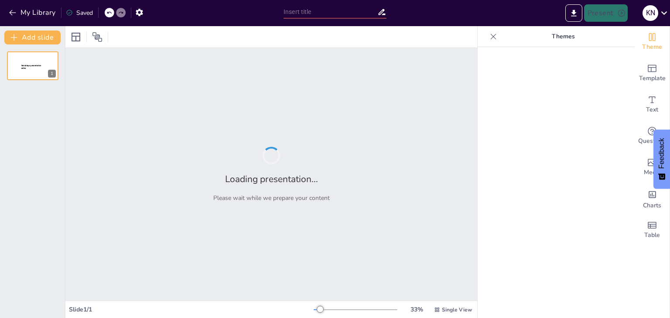
type input "Enhancing Images: Photo Retouching and Restoration Best Practices in Photoshop …"
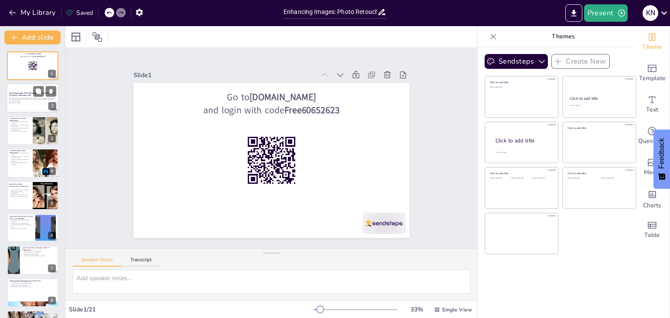
click at [24, 98] on p "This presentation covers essential techniques and best practices for photo reto…" at bounding box center [32, 99] width 47 height 5
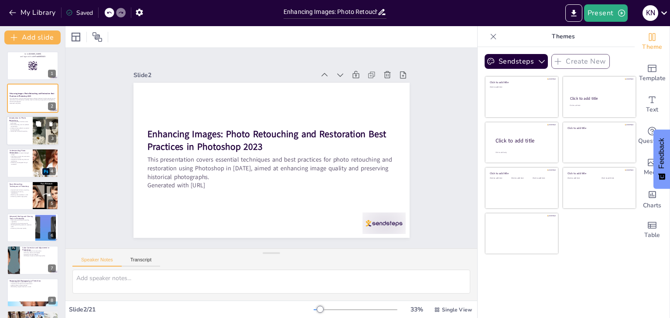
checkbox input "true"
click at [21, 132] on div at bounding box center [33, 131] width 52 height 30
type textarea "Techniques like color correction and blemish removal are fundamental in photo r…"
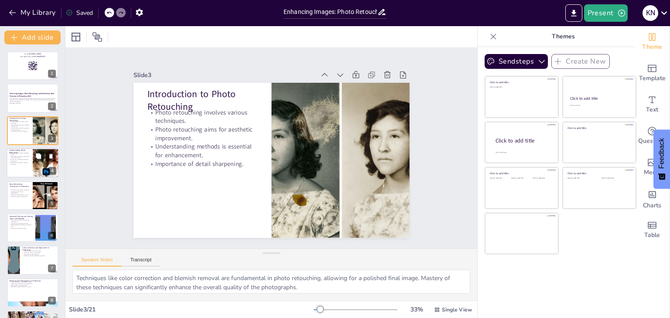
checkbox input "true"
click at [24, 164] on p "Enhancing visual appeal through restoration." at bounding box center [19, 163] width 21 height 3
type textarea "Repairing damaged photographs is a critical aspect of photo restoration. Techni…"
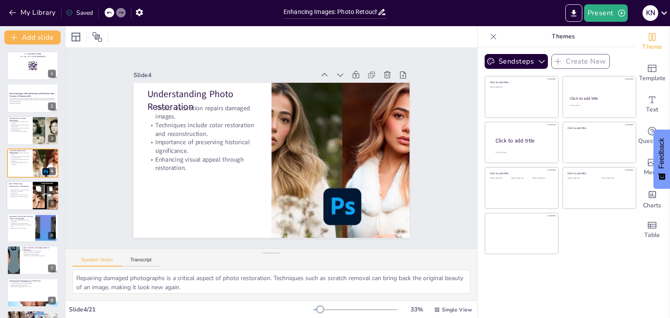
checkbox input "true"
click at [9, 197] on p "Enhancing overall image quality." at bounding box center [19, 197] width 21 height 2
type textarea "Familiarity with essential tools like the Healing Brush and Clone Stamp is cruc…"
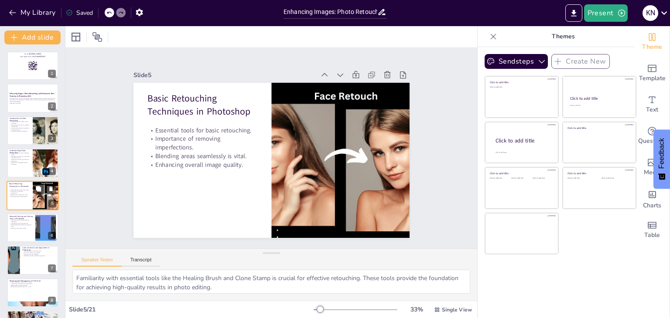
scroll to position [14, 0]
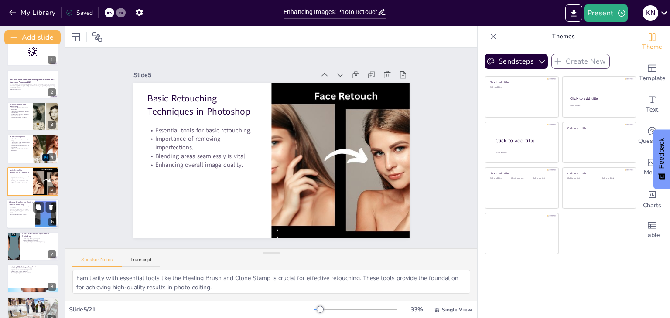
checkbox input "true"
click at [17, 205] on p "Advanced tools enhance retouching capabilities." at bounding box center [21, 206] width 24 height 3
type textarea "Mastery of advanced tools like the Patch Tool expands a user's retouching capab…"
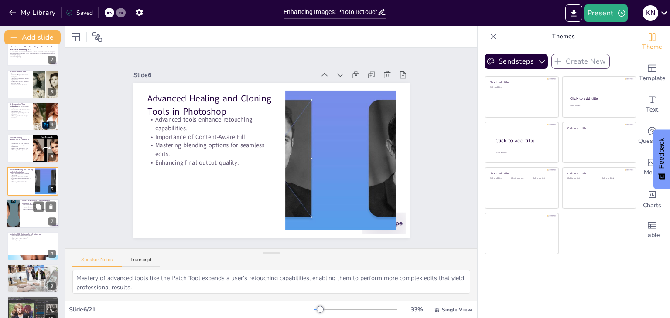
checkbox input "true"
click at [23, 209] on p "Techniques improve overall image quality." at bounding box center [39, 210] width 34 height 2
type textarea "Techniques like Curves and Levels are fundamental for achieving accurate color …"
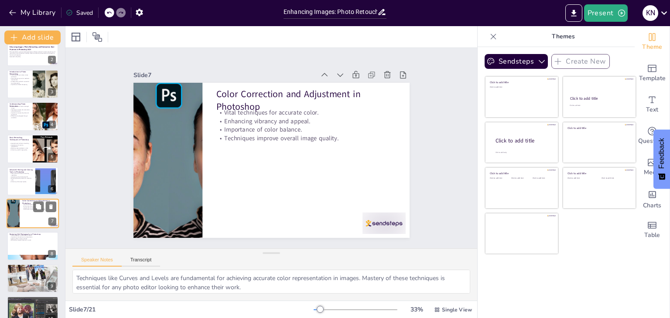
scroll to position [79, 0]
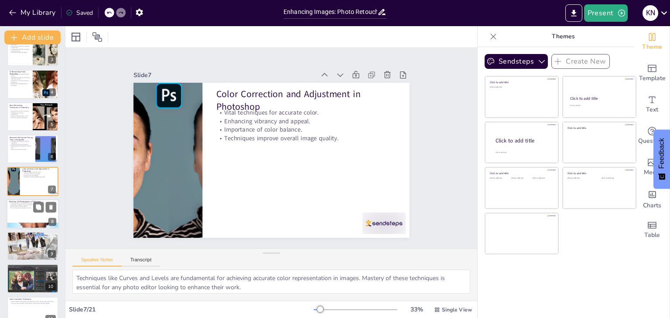
checkbox input "true"
click at [26, 208] on div at bounding box center [33, 214] width 52 height 30
type textarea "A careful approach to restoration is crucial to maintain the integrity of old p…"
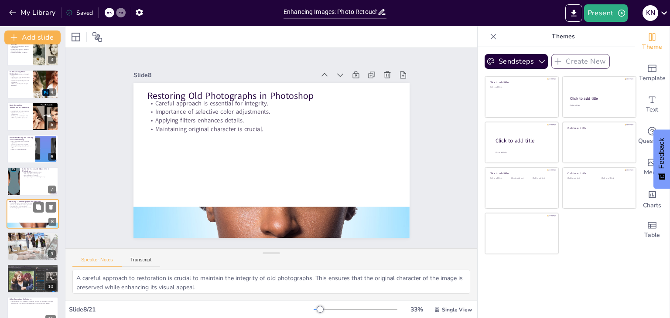
scroll to position [112, 0]
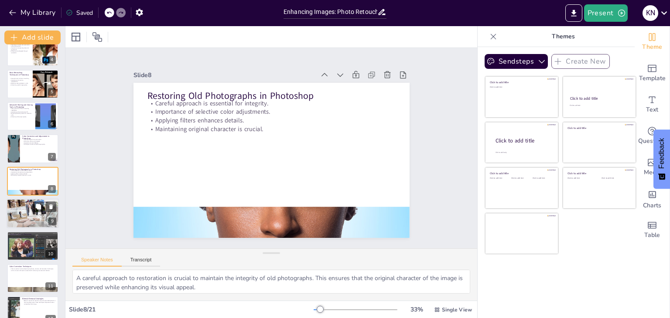
checkbox input "true"
click at [29, 215] on div at bounding box center [33, 213] width 52 height 39
type textarea "Non-destructive editing techniques are crucial for preserving the original file…"
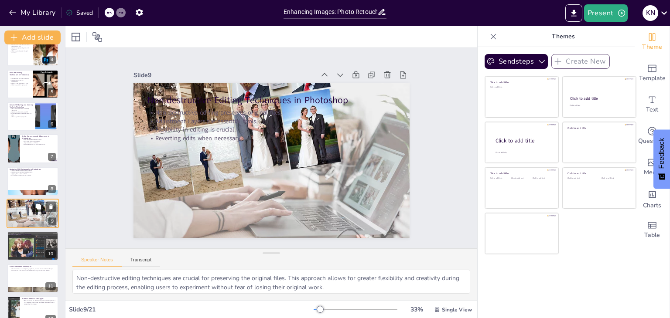
scroll to position [144, 0]
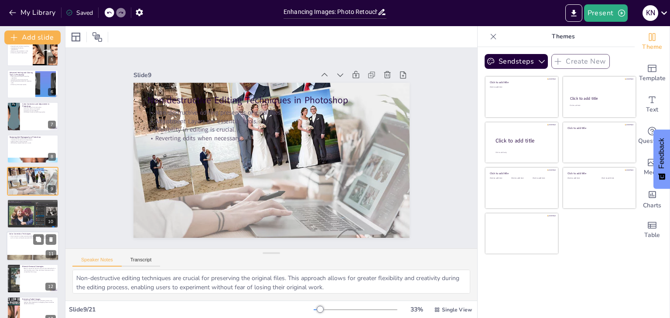
checkbox input "true"
click at [14, 249] on div at bounding box center [33, 247] width 52 height 30
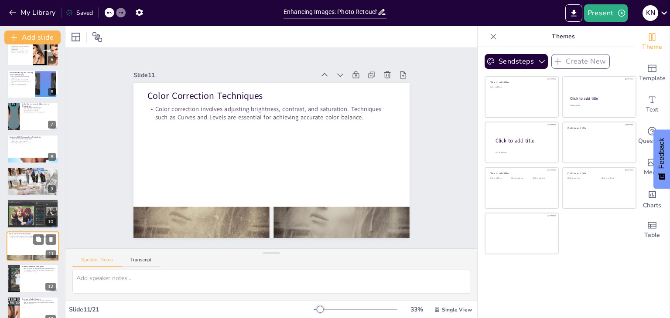
scroll to position [209, 0]
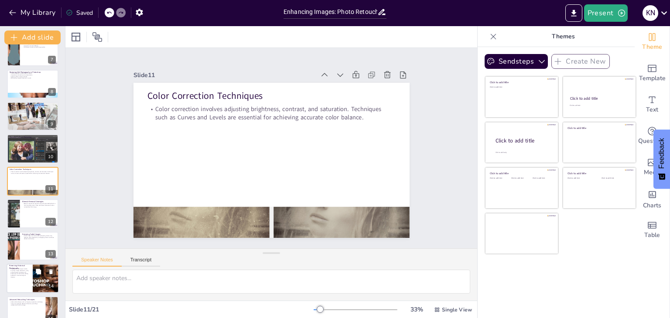
click at [14, 279] on div at bounding box center [33, 279] width 52 height 30
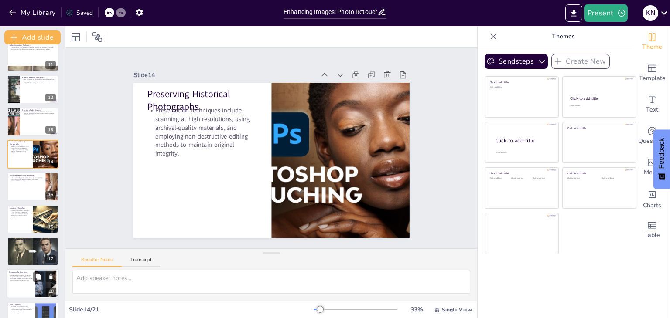
scroll to position [334, 0]
click at [21, 255] on div at bounding box center [33, 250] width 52 height 37
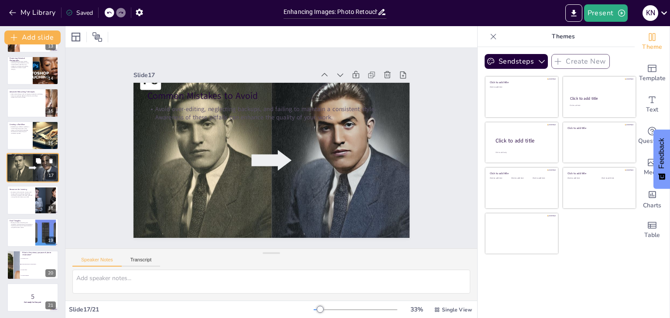
scroll to position [417, 0]
click at [24, 241] on div at bounding box center [33, 233] width 52 height 30
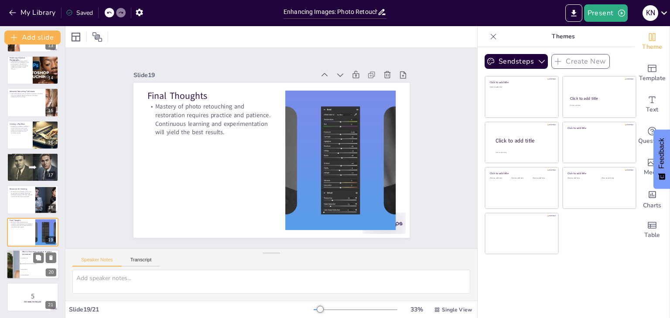
checkbox input "true"
click at [27, 271] on li "To apply filters" at bounding box center [39, 270] width 39 height 6
type textarea "The primary purpose of photo restoration is to repair and preserve old photogra…"
checkbox input "true"
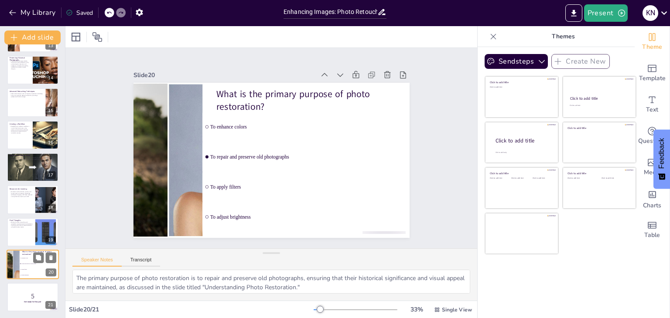
click at [27, 271] on li "To apply filters" at bounding box center [39, 270] width 39 height 6
checkbox input "true"
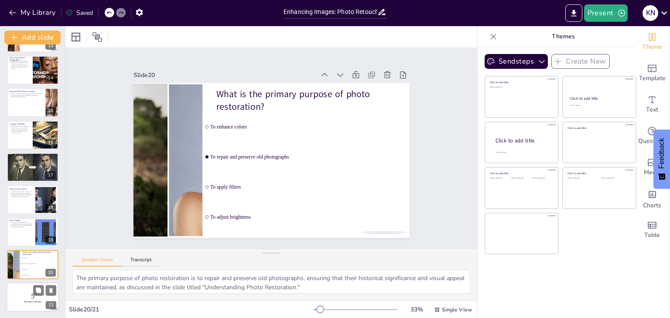
checkbox input "true"
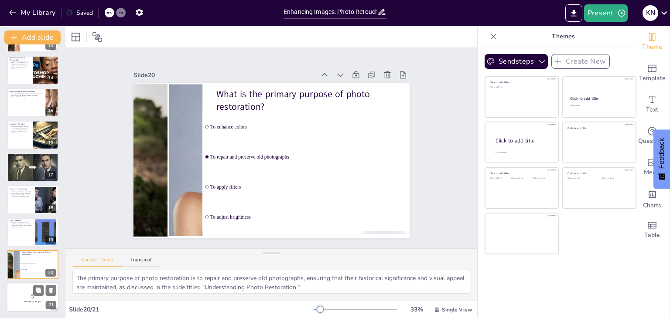
checkbox input "true"
click at [31, 301] on strong "Get ready for the quiz!" at bounding box center [32, 302] width 17 height 2
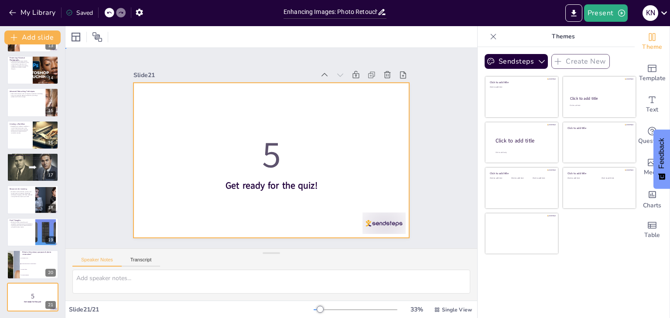
click at [287, 190] on div at bounding box center [259, 144] width 233 height 310
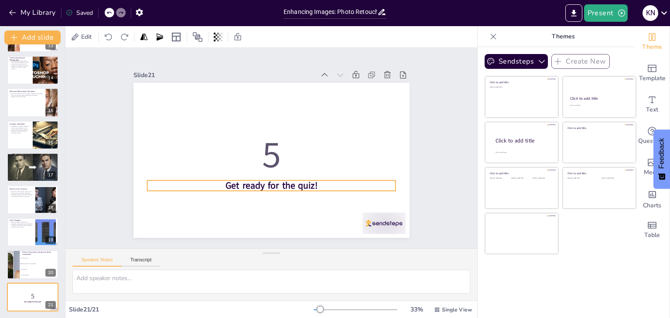
click at [285, 144] on strong "Get ready for the quiz!" at bounding box center [253, 115] width 86 height 57
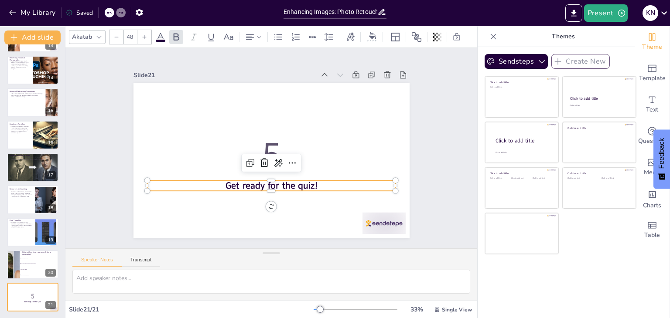
click at [209, 268] on div "Speaker Notes Transcript" at bounding box center [271, 259] width 412 height 21
click at [575, 16] on icon "Export to PowerPoint" at bounding box center [573, 13] width 5 height 7
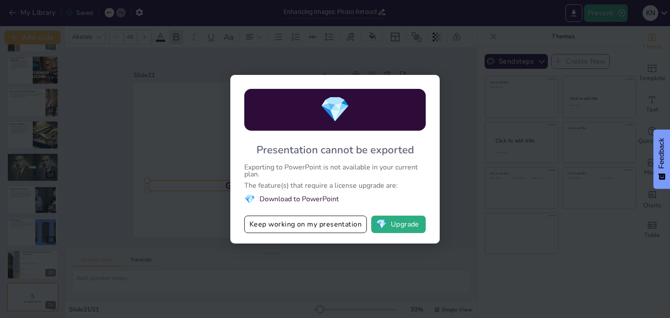
click at [473, 146] on div "💎 Presentation cannot be exported Exporting to PowerPoint is not available in y…" at bounding box center [335, 159] width 670 height 318
click at [321, 229] on button "Keep working on my presentation" at bounding box center [305, 224] width 123 height 17
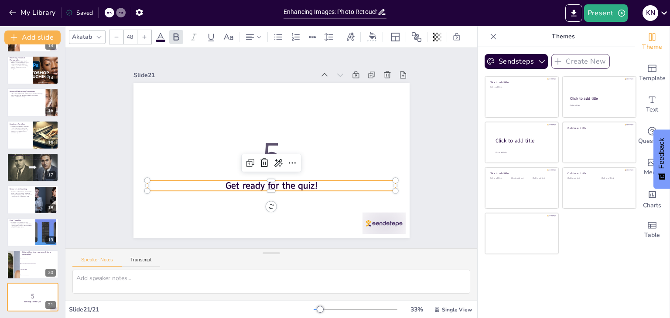
checkbox input "true"
